Goal: Information Seeking & Learning: Learn about a topic

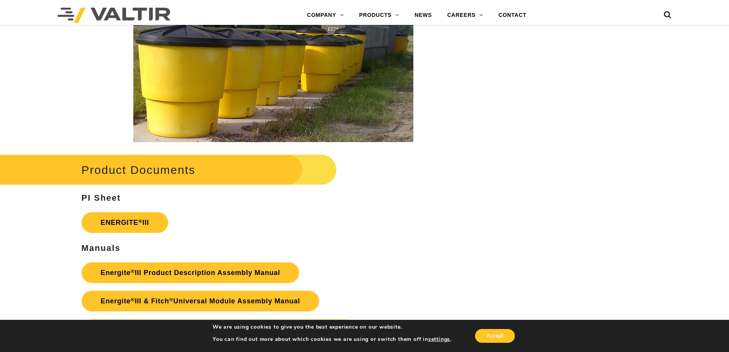
scroll to position [1379, 0]
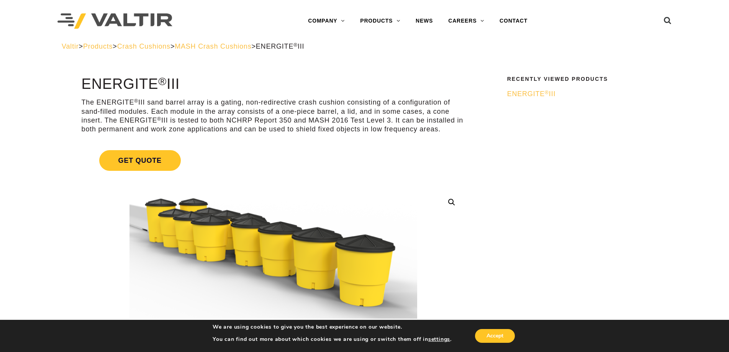
click at [151, 121] on p "The ENERGITE ® III sand barrel array is a gating, non-redirective crash cushion…" at bounding box center [274, 116] width 384 height 36
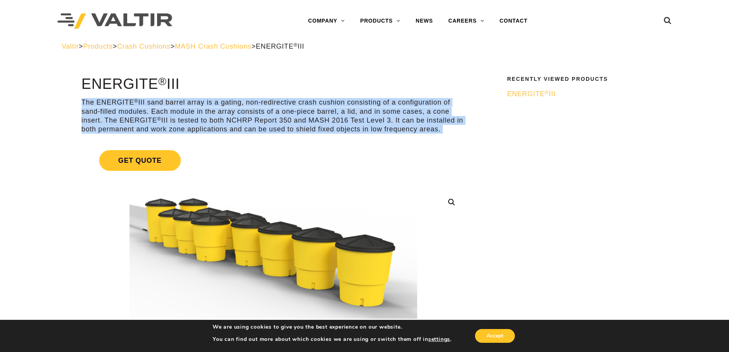
click at [151, 121] on p "The ENERGITE ® III sand barrel array is a gating, non-redirective crash cushion…" at bounding box center [274, 116] width 384 height 36
click at [247, 124] on p "The ENERGITE ® III sand barrel array is a gating, non-redirective crash cushion…" at bounding box center [274, 116] width 384 height 36
